Goal: Entertainment & Leisure: Consume media (video, audio)

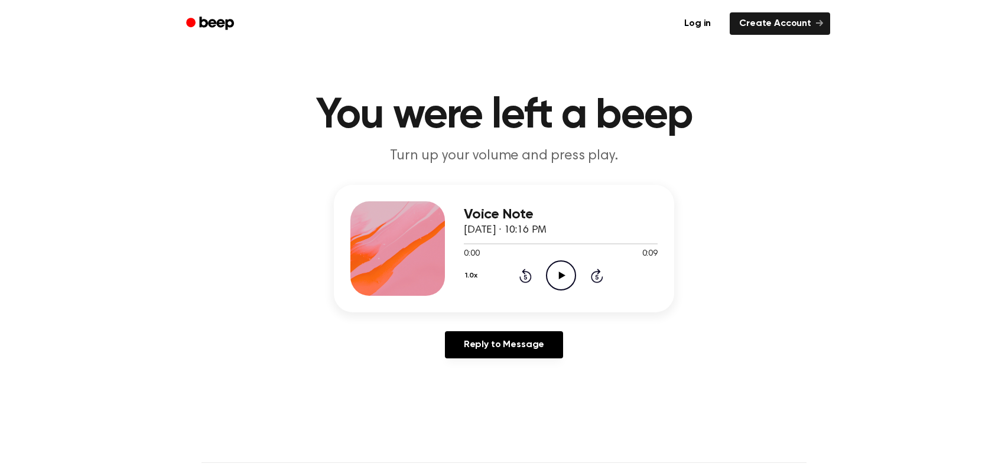
click at [571, 280] on icon "Play Audio" at bounding box center [561, 276] width 30 height 30
click at [558, 269] on icon "Play Audio" at bounding box center [561, 276] width 30 height 30
click at [567, 267] on icon "Play Audio" at bounding box center [561, 276] width 30 height 30
click at [554, 276] on icon "Play Audio" at bounding box center [561, 276] width 30 height 30
